Goal: Information Seeking & Learning: Learn about a topic

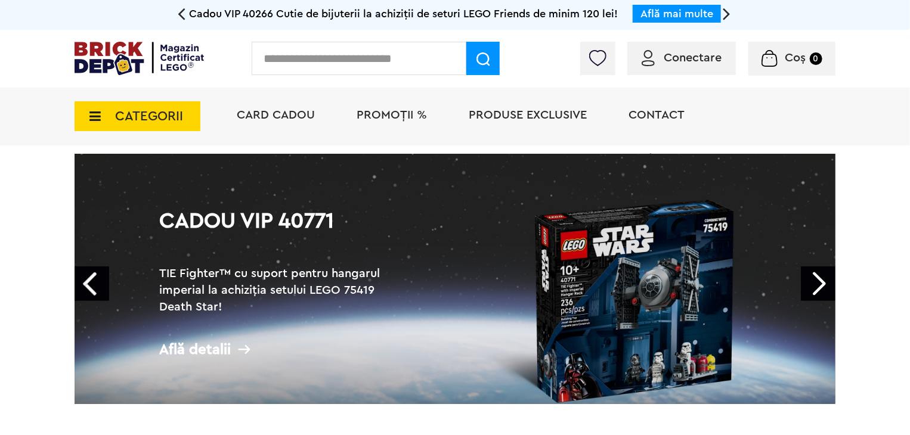
click at [141, 123] on span "CATEGORII" at bounding box center [149, 116] width 68 height 13
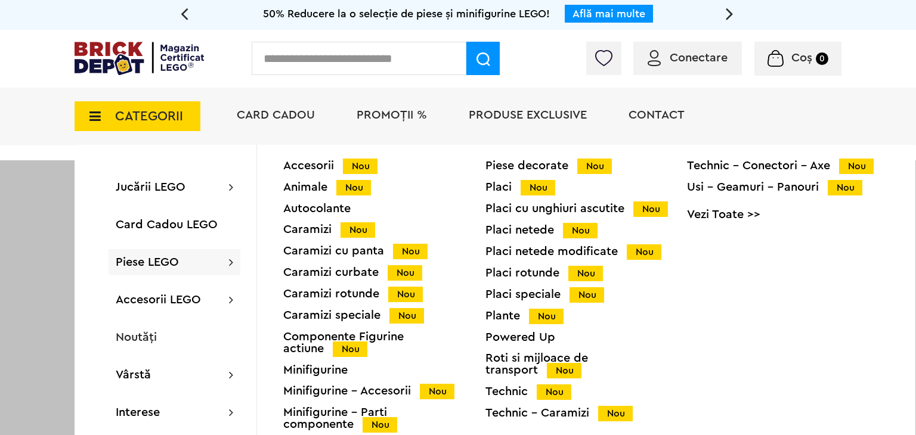
click at [522, 292] on div "Placi speciale Nou" at bounding box center [586, 295] width 202 height 13
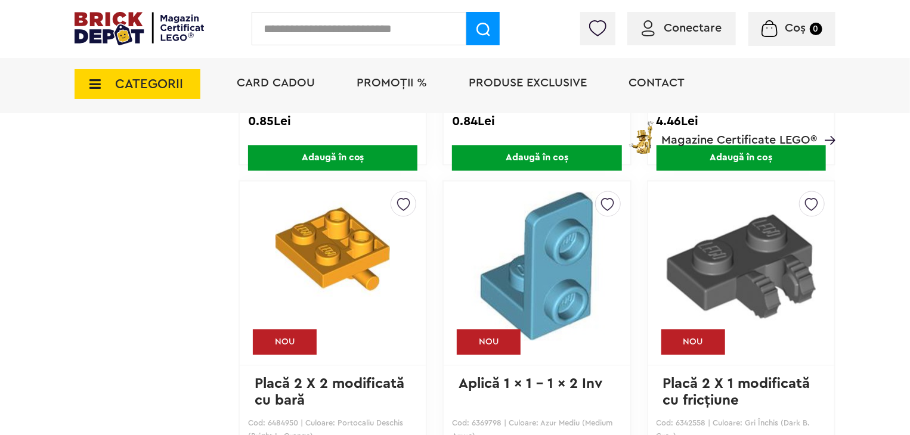
scroll to position [895, 0]
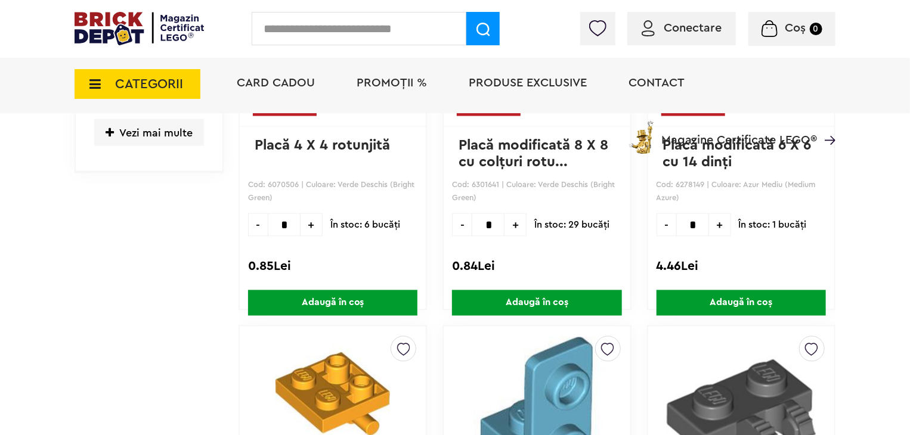
click at [677, 18] on div "Conectare" at bounding box center [681, 28] width 109 height 33
click at [658, 24] on span "Conectare" at bounding box center [682, 28] width 80 height 12
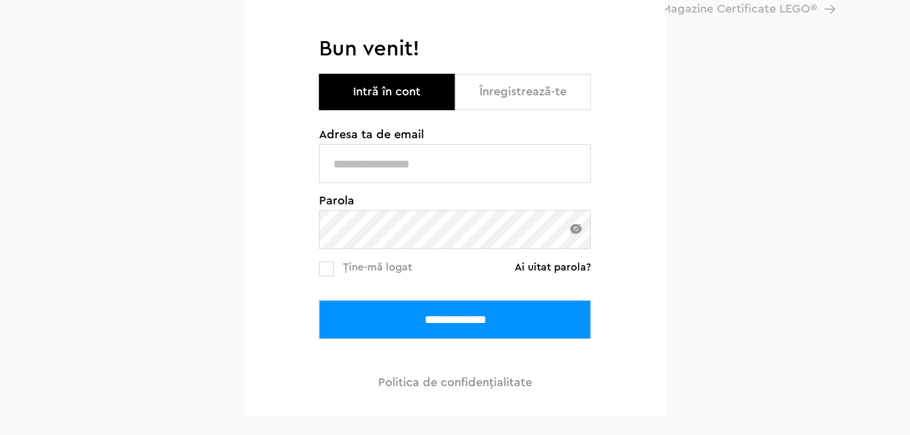
scroll to position [179, 0]
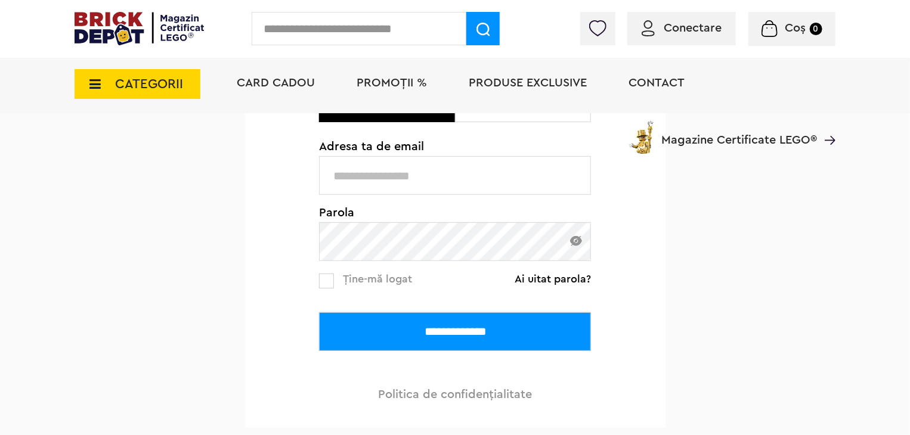
type input "**********"
click at [397, 274] on span "Ține-mă logat" at bounding box center [377, 279] width 69 height 11
click at [394, 281] on span "Ține-mă logat" at bounding box center [377, 279] width 69 height 11
click at [364, 317] on input "**********" at bounding box center [455, 331] width 272 height 39
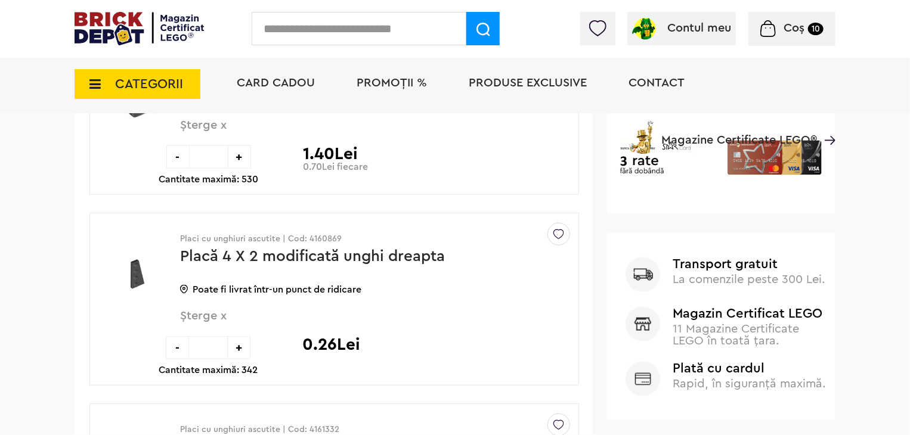
scroll to position [895, 0]
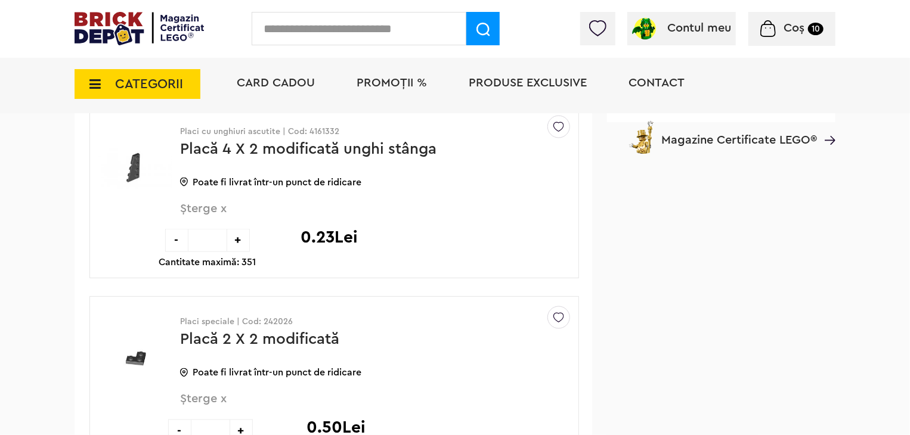
click at [268, 318] on p "Placi speciale | Cod: 242026" at bounding box center [370, 322] width 380 height 8
click at [271, 323] on p "Placi speciale | Cod: 242026" at bounding box center [370, 322] width 380 height 8
copy p "242026"
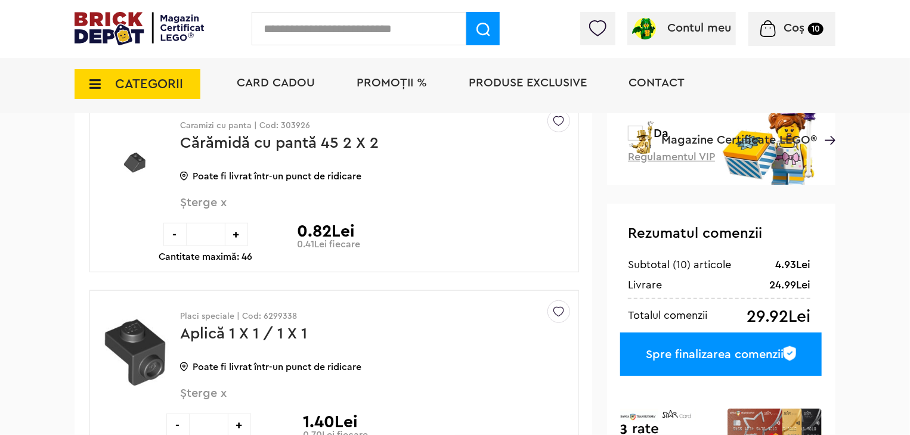
scroll to position [179, 0]
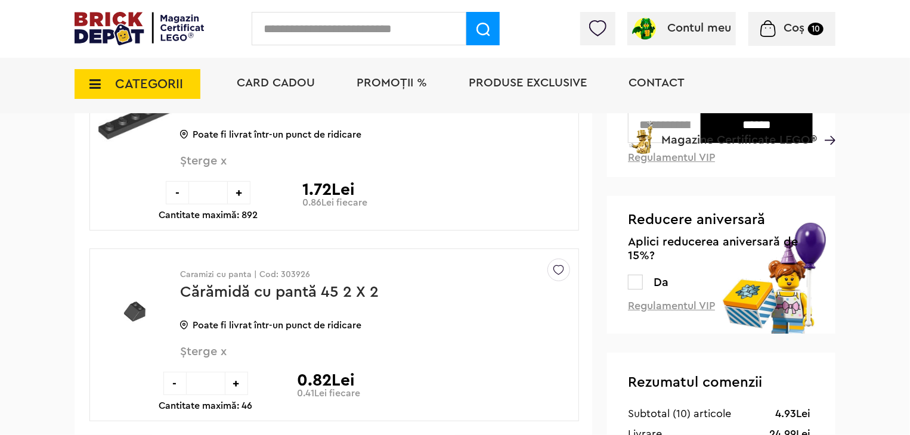
click at [343, 22] on input "text" at bounding box center [359, 28] width 215 height 33
paste input "******"
type input "******"
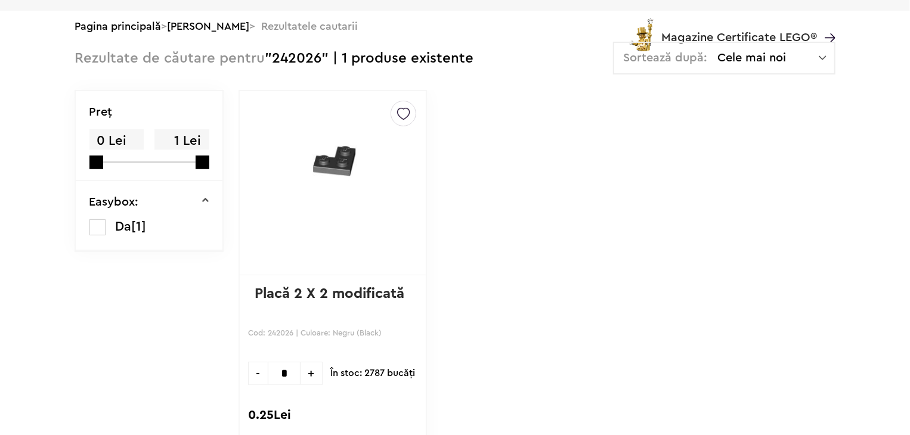
scroll to position [179, 0]
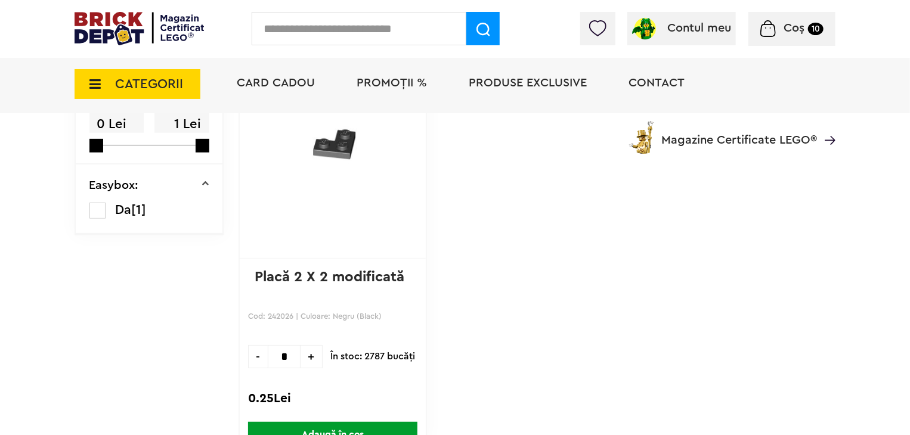
click at [343, 271] on link "Placă 2 X 2 modificată" at bounding box center [330, 277] width 150 height 14
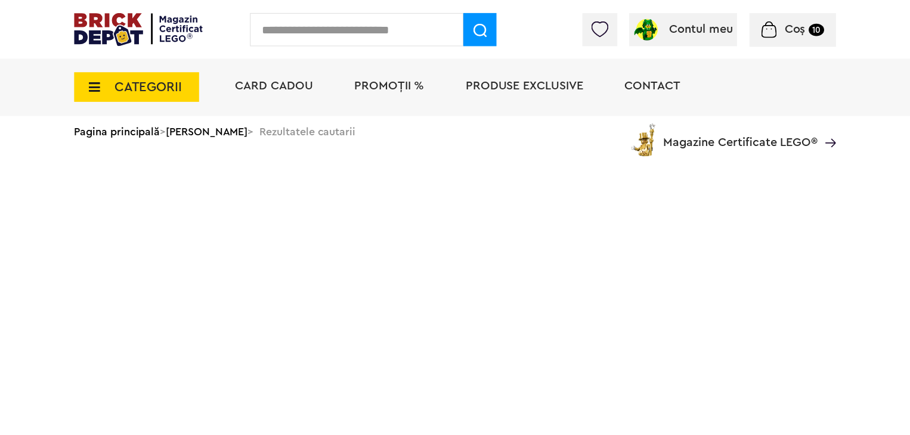
scroll to position [179, 0]
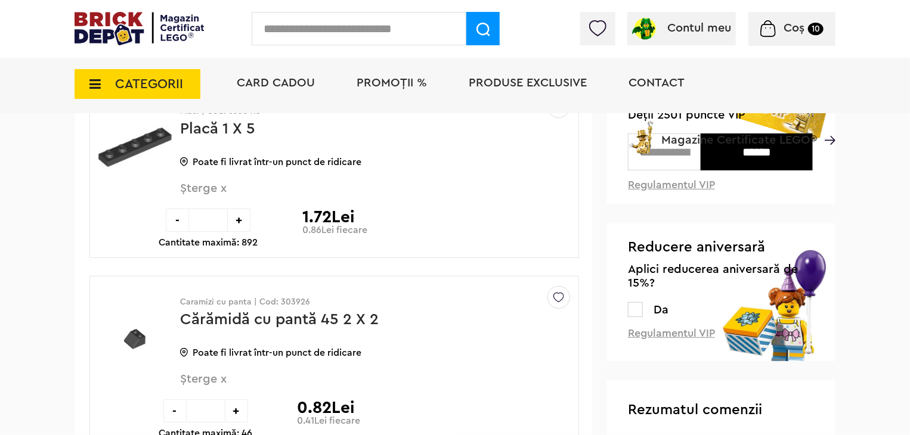
scroll to position [179, 0]
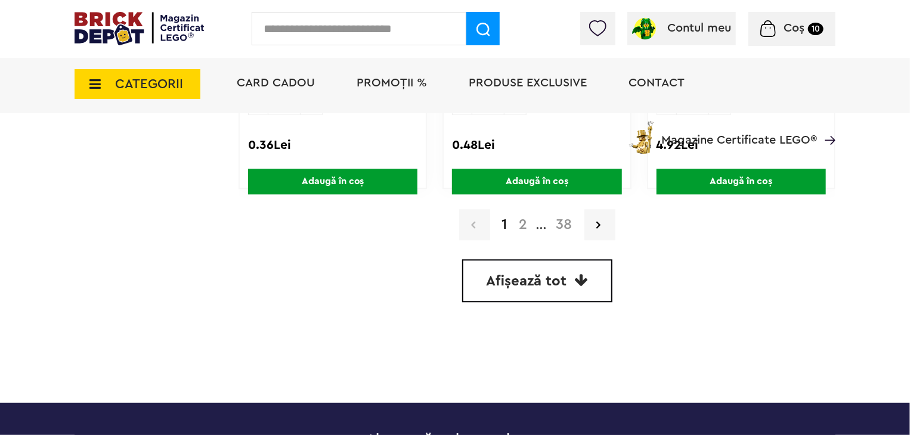
scroll to position [3704, 0]
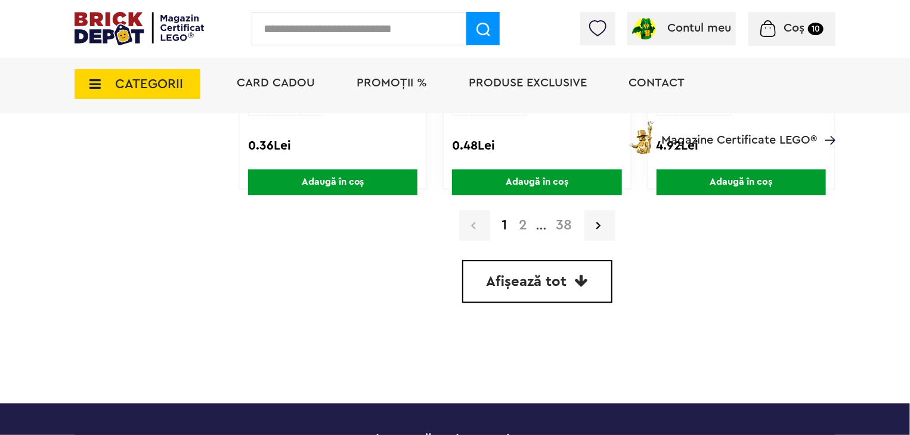
click at [513, 222] on strong "1" at bounding box center [504, 225] width 17 height 14
click at [518, 218] on link "2" at bounding box center [523, 225] width 20 height 14
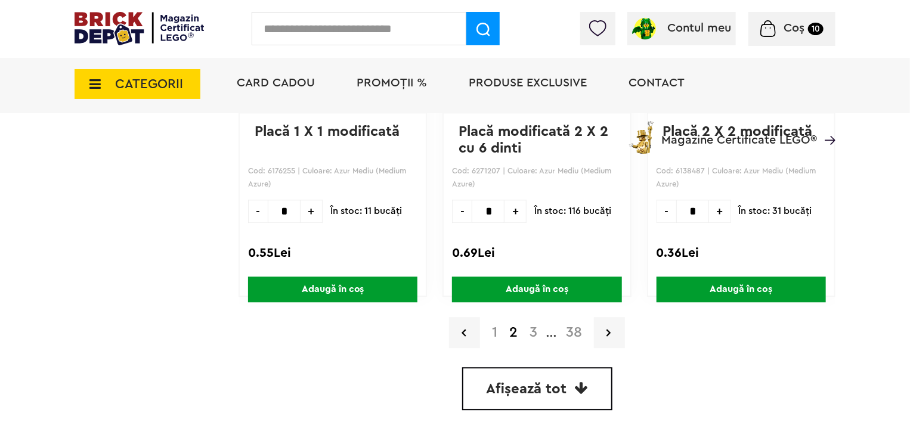
scroll to position [3578, 0]
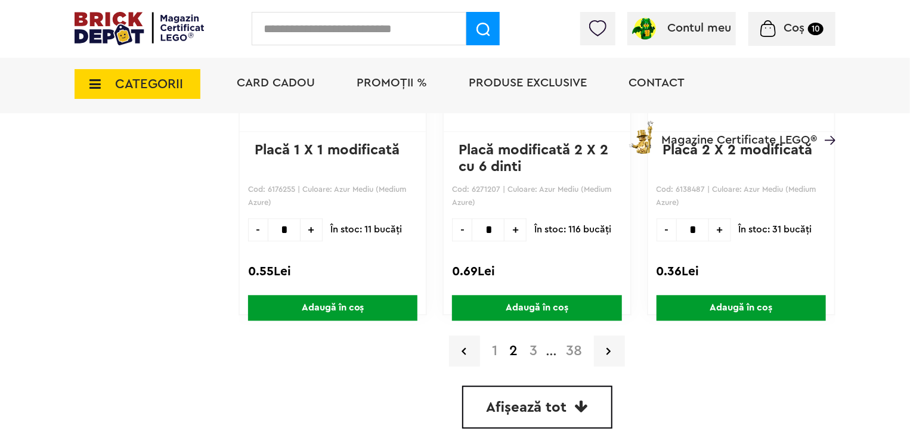
click at [528, 346] on link "3" at bounding box center [534, 351] width 20 height 14
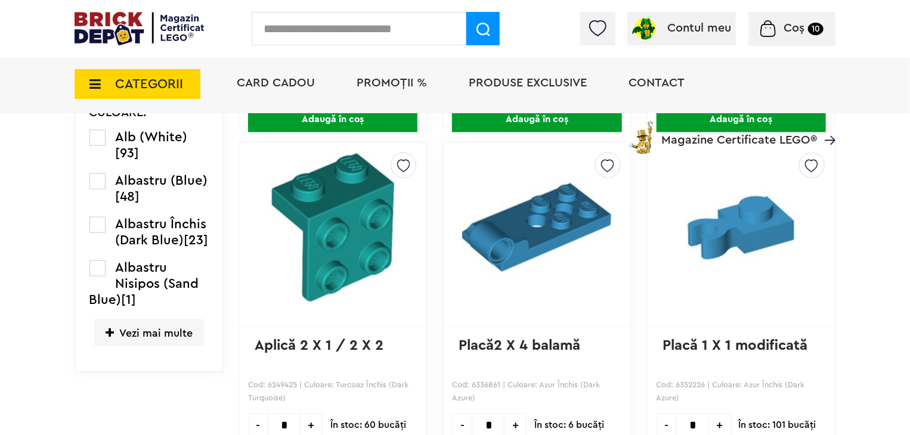
scroll to position [685, 0]
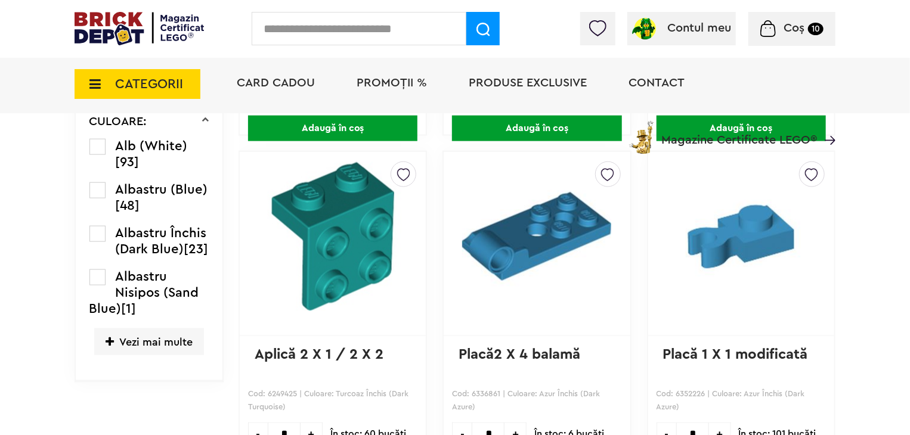
click at [280, 396] on p "Cod: 6249425 | Culoare: Turcoaz Închis (Dark Turquoise)" at bounding box center [332, 401] width 169 height 27
click at [280, 394] on p "Cod: 6249425 | Culoare: Turcoaz Închis (Dark Turquoise)" at bounding box center [332, 401] width 169 height 27
copy p "6249425"
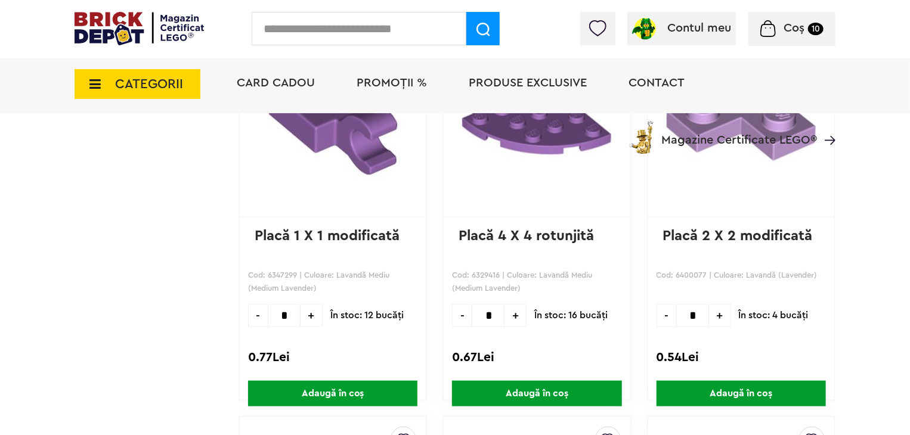
scroll to position [2743, 0]
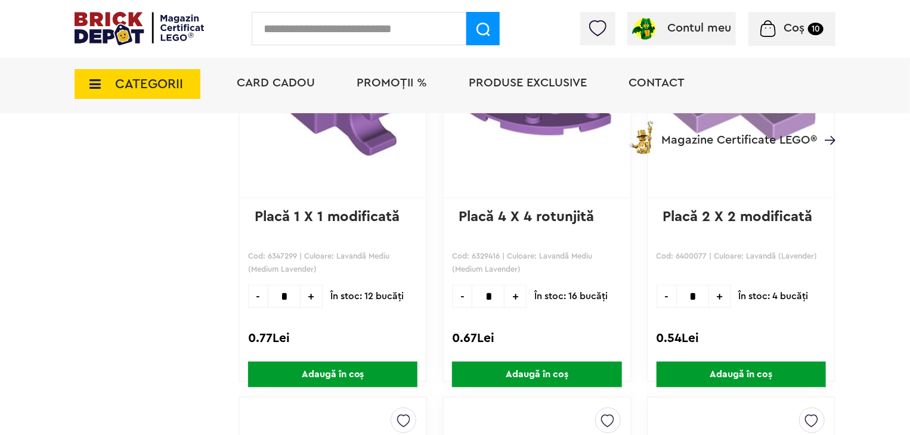
click at [682, 253] on p "Cod: 6400077 | Culoare: Lavandă (Lavender)" at bounding box center [741, 263] width 169 height 27
copy p "6400077"
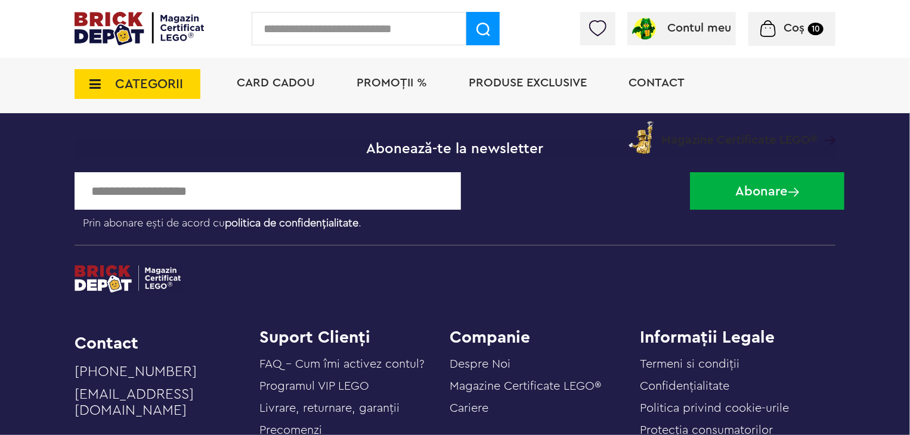
scroll to position [3697, 0]
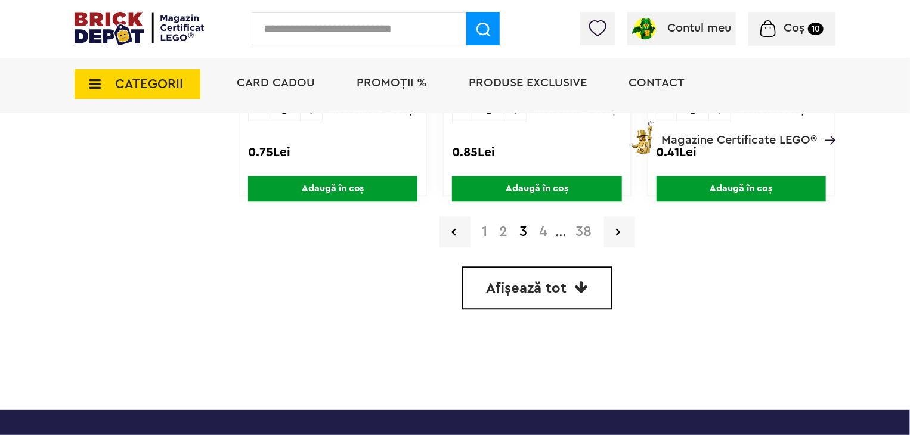
click at [544, 229] on link "4" at bounding box center [544, 232] width 20 height 14
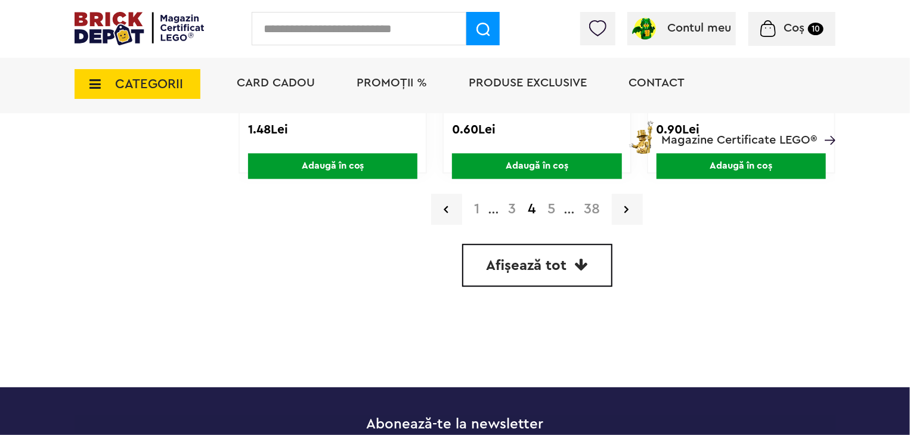
scroll to position [3757, 0]
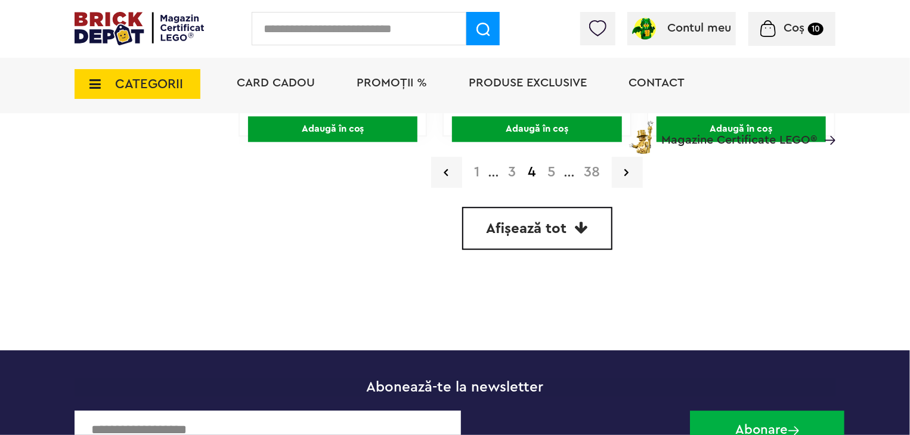
click at [550, 172] on link "5" at bounding box center [551, 172] width 20 height 14
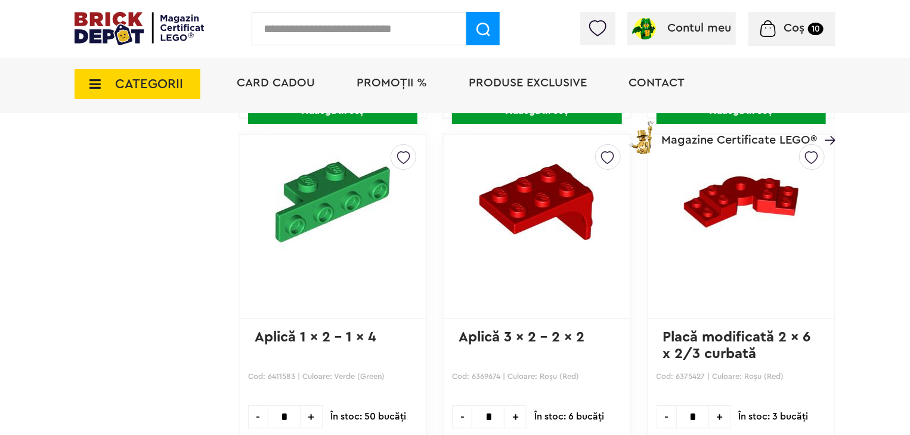
scroll to position [2236, 0]
